Goal: Navigation & Orientation: Find specific page/section

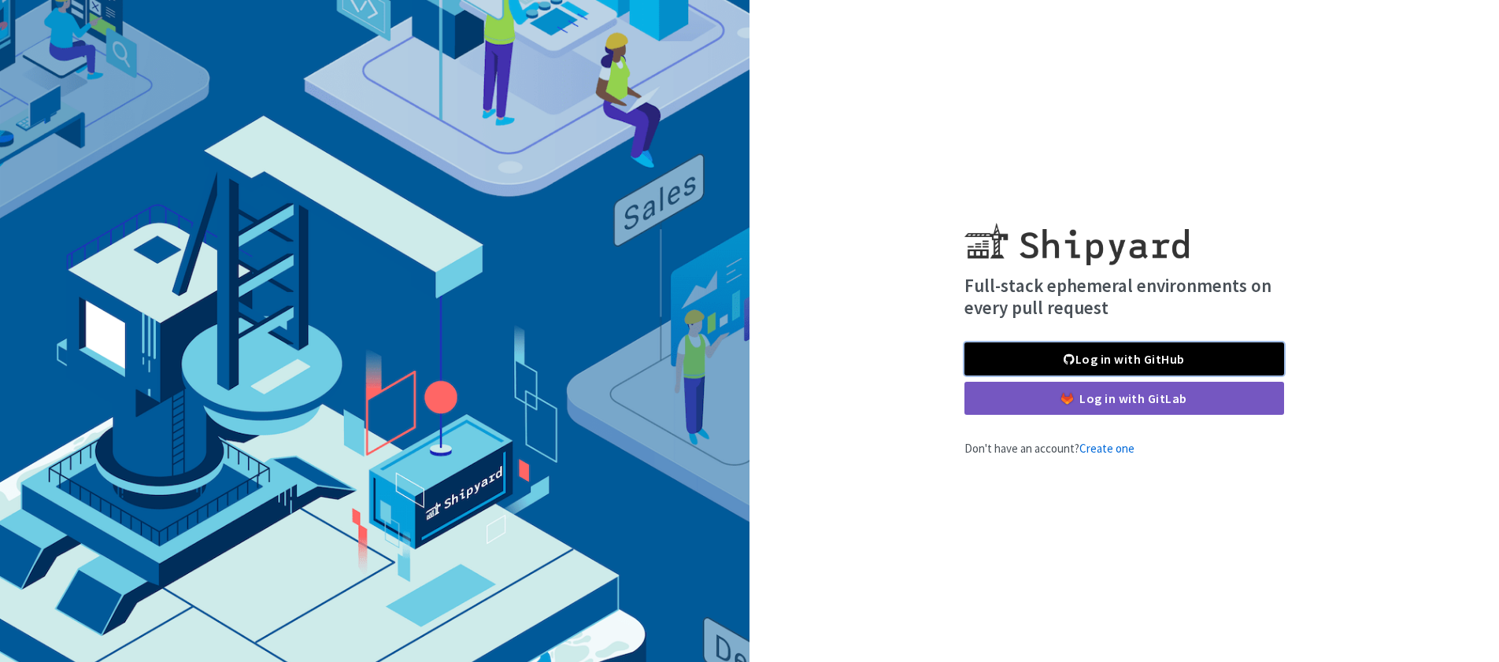
click at [1093, 353] on link "Log in with GitHub" at bounding box center [1124, 358] width 320 height 33
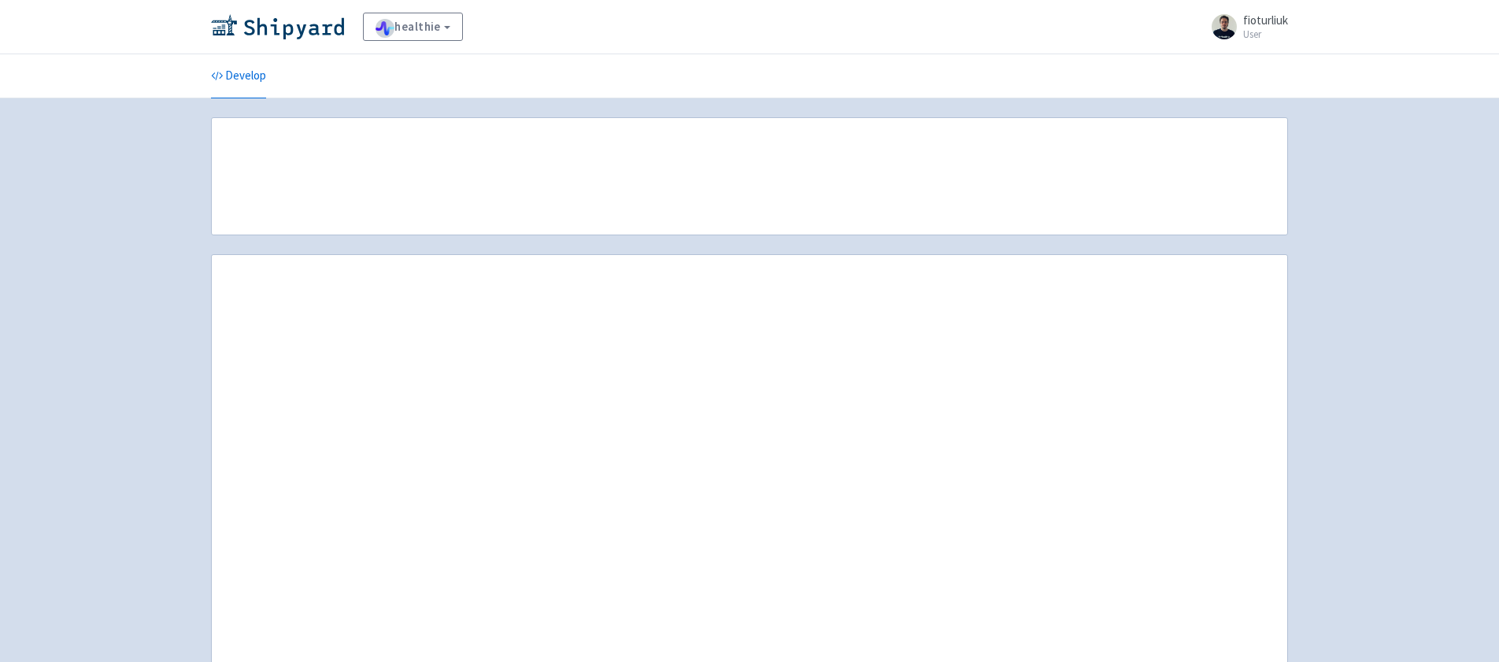
click at [1425, 139] on div "healthie View Organizations fioturliuk User Profile Sign out Develop" at bounding box center [749, 352] width 1499 height 705
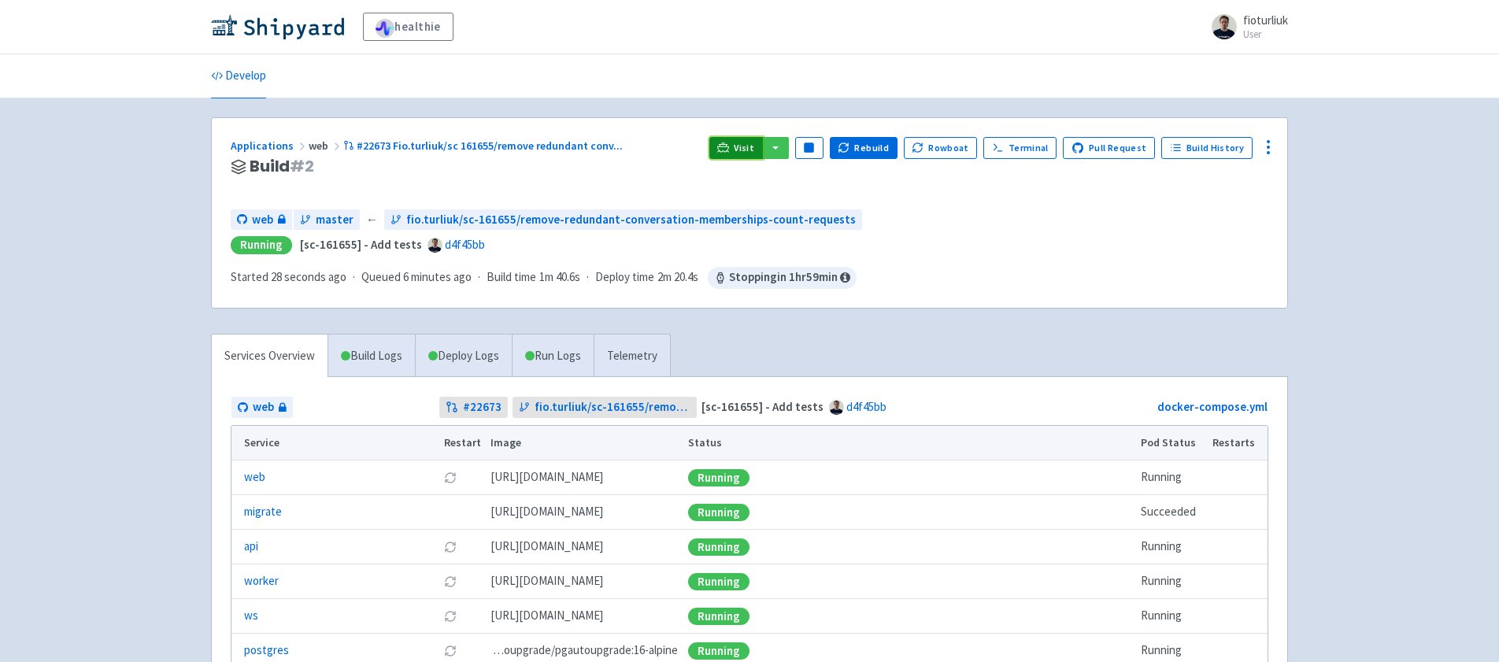
click at [730, 150] on icon at bounding box center [723, 151] width 13 height 2
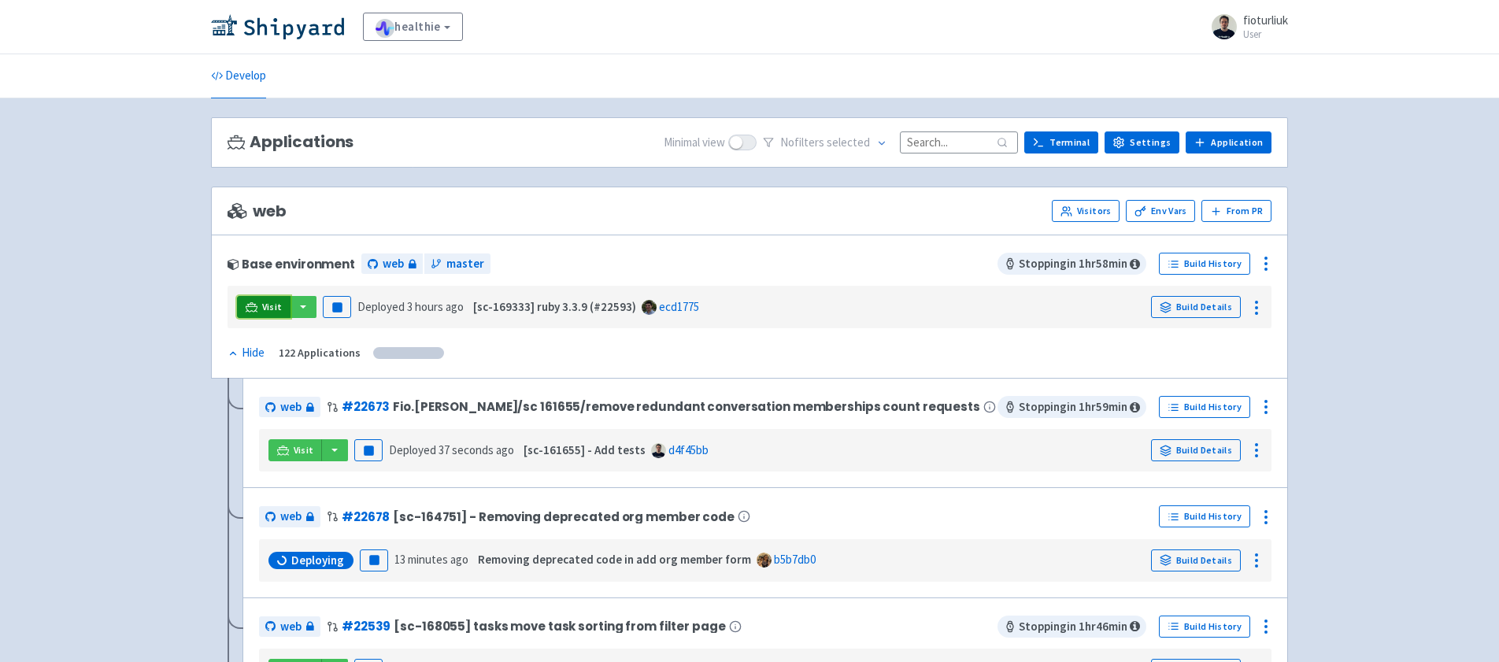
click at [262, 306] on span "Visit" at bounding box center [272, 307] width 20 height 13
